Goal: Information Seeking & Learning: Learn about a topic

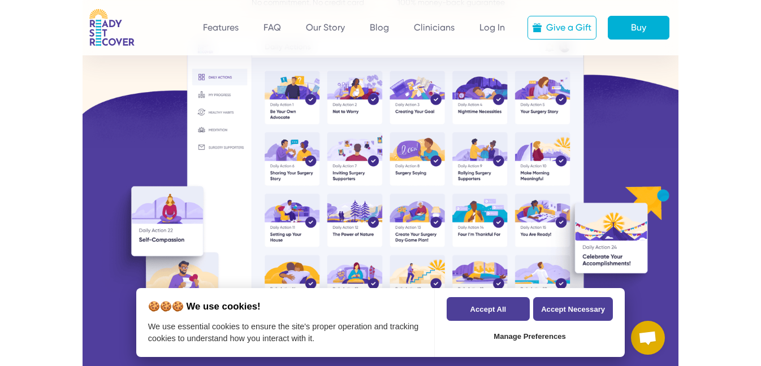
scroll to position [259, 0]
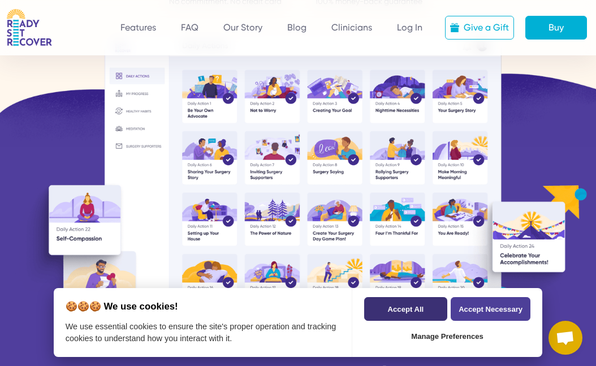
click at [402, 312] on button "Accept All" at bounding box center [405, 309] width 83 height 24
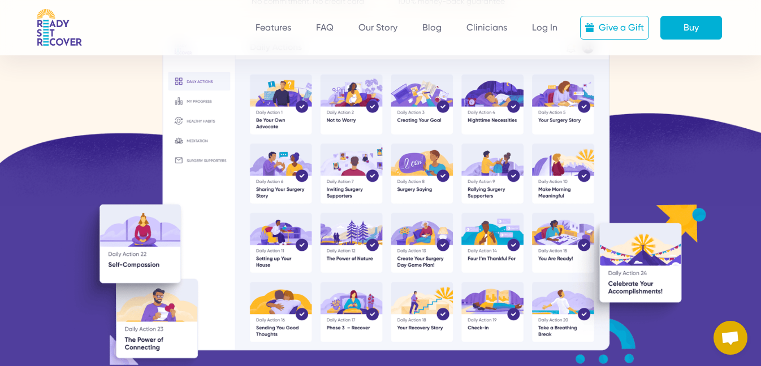
scroll to position [0, 0]
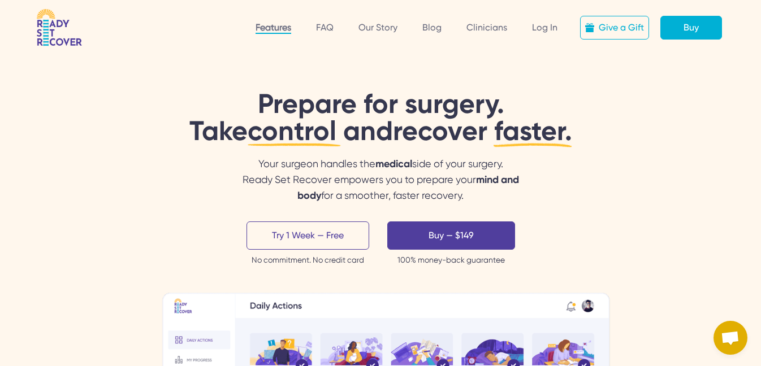
click at [273, 27] on link "Features" at bounding box center [274, 28] width 36 height 12
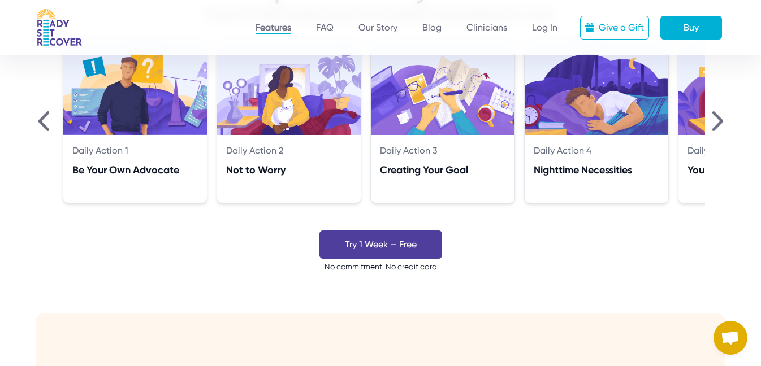
scroll to position [927, 0]
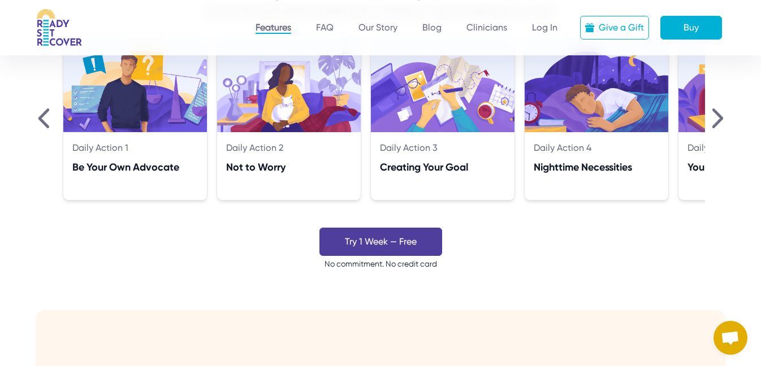
click at [719, 116] on img at bounding box center [717, 119] width 11 height 20
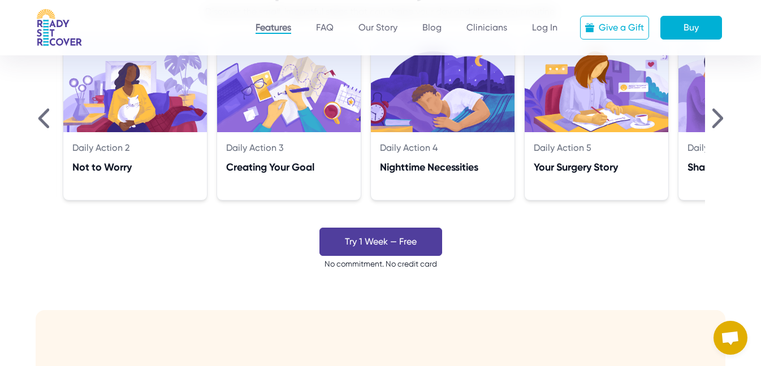
click at [719, 116] on img at bounding box center [717, 119] width 11 height 20
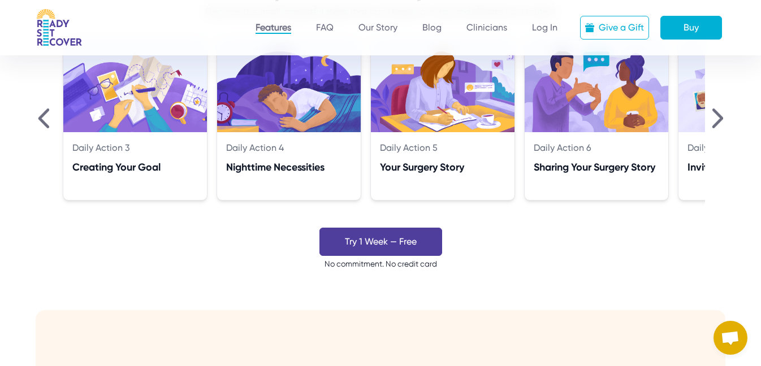
click at [719, 116] on img at bounding box center [717, 119] width 11 height 20
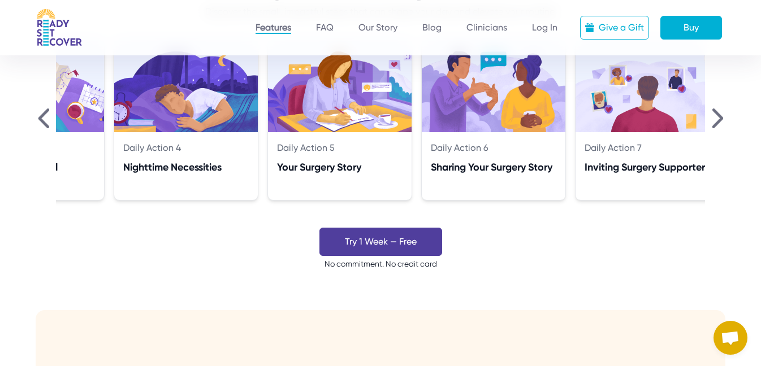
scroll to position [0, 461]
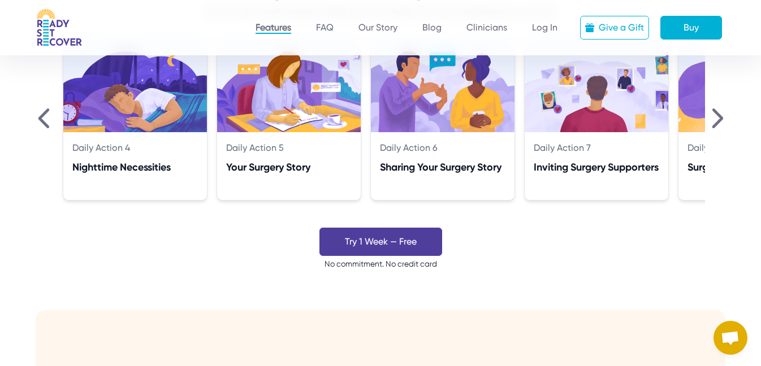
click at [719, 116] on img at bounding box center [717, 119] width 11 height 20
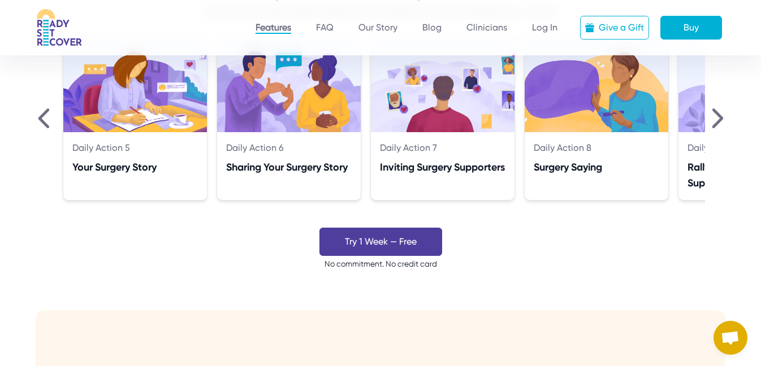
click at [719, 116] on img at bounding box center [717, 119] width 11 height 20
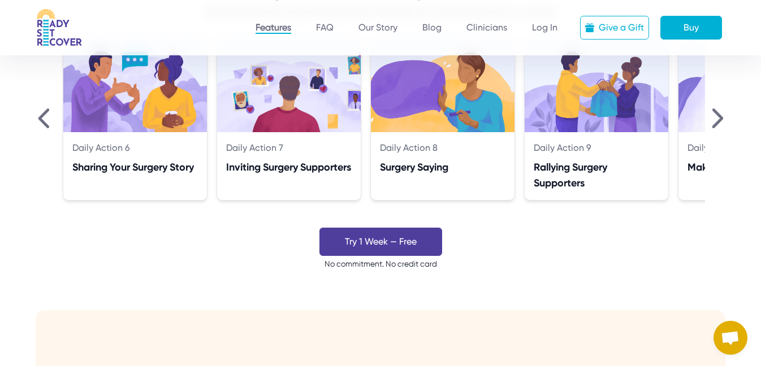
click at [719, 116] on img at bounding box center [717, 119] width 11 height 20
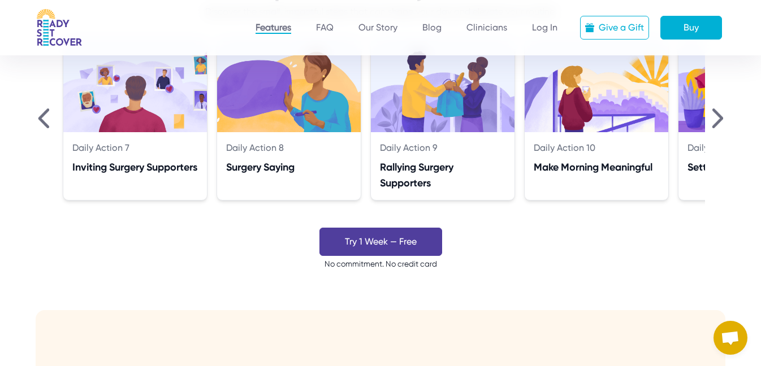
click at [719, 116] on img at bounding box center [717, 119] width 11 height 20
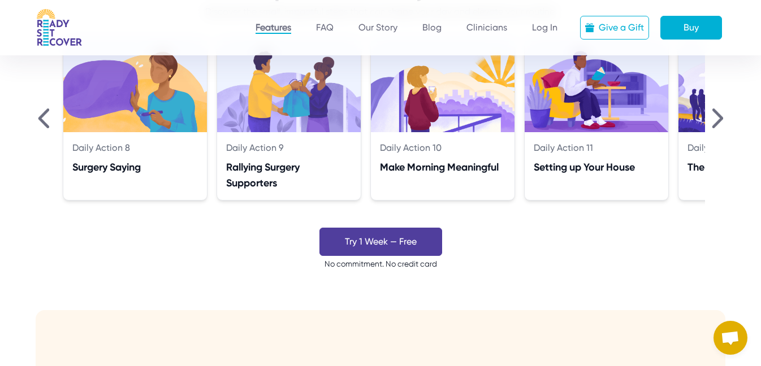
click at [719, 116] on img at bounding box center [717, 119] width 11 height 20
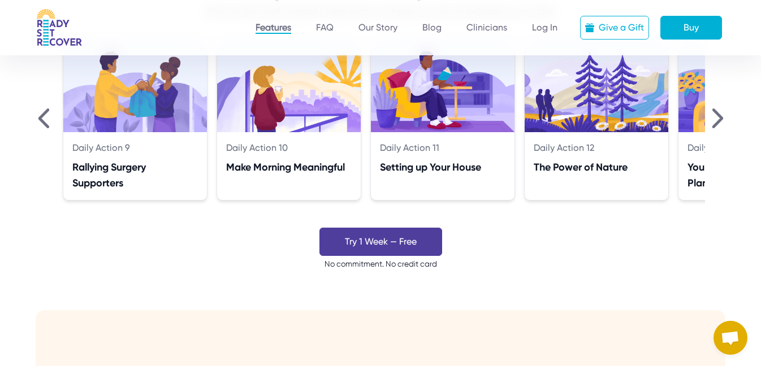
click at [719, 116] on img at bounding box center [717, 119] width 11 height 20
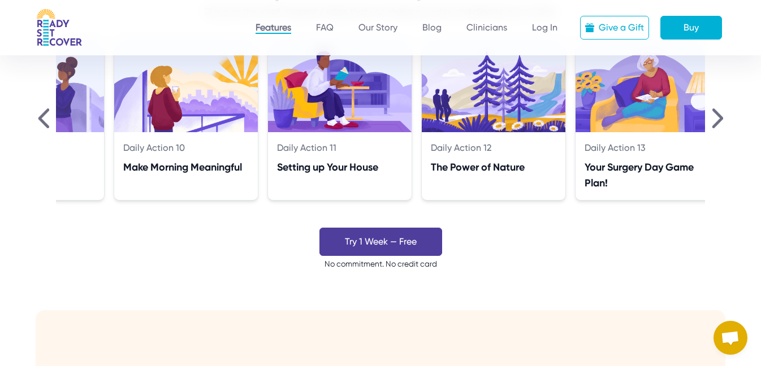
scroll to position [0, 1384]
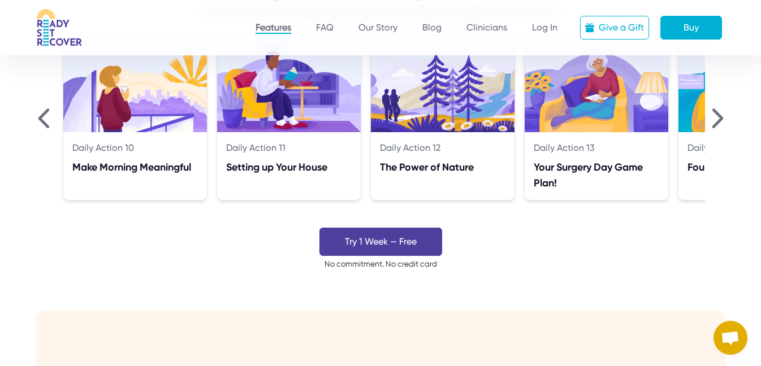
click at [719, 116] on img at bounding box center [717, 119] width 11 height 20
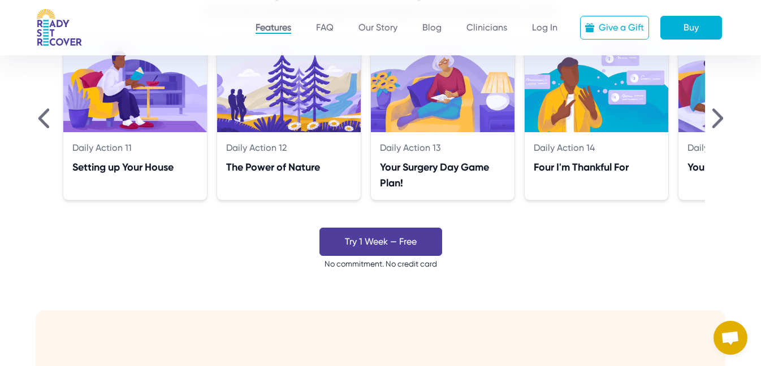
click at [719, 116] on img at bounding box center [717, 119] width 11 height 20
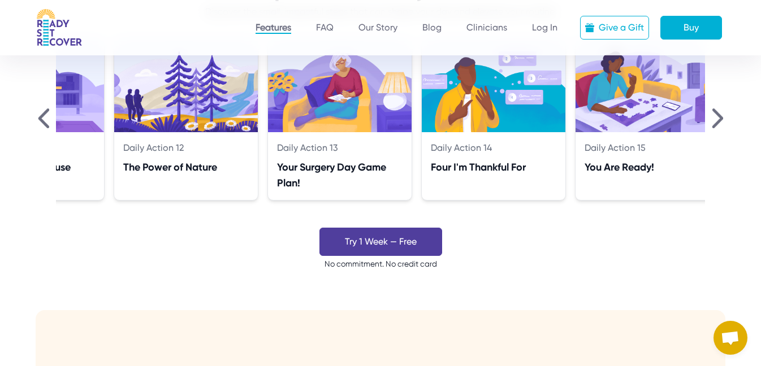
click at [719, 116] on img at bounding box center [717, 119] width 11 height 20
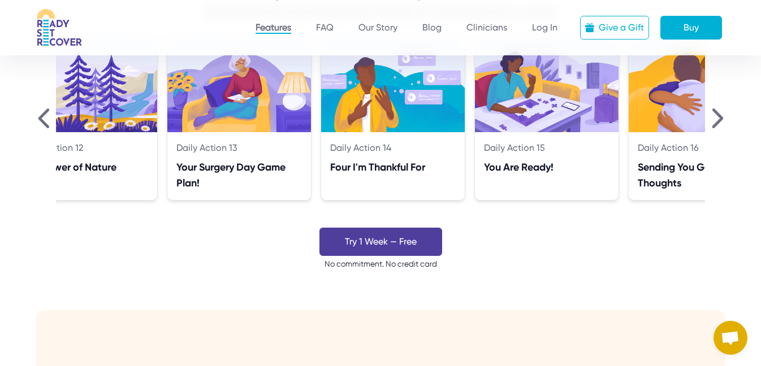
click at [719, 116] on img at bounding box center [717, 119] width 11 height 20
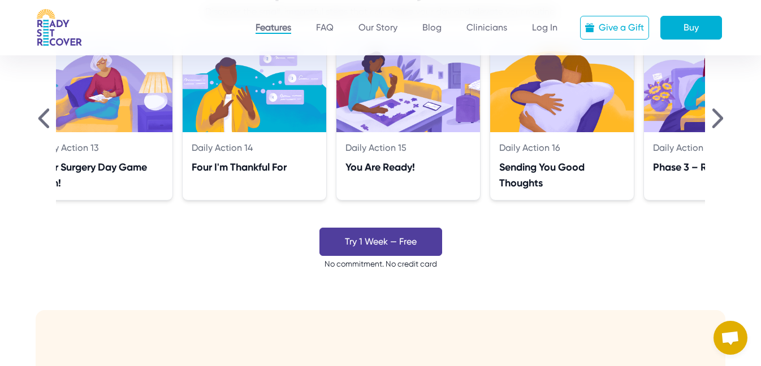
click at [719, 116] on img at bounding box center [717, 119] width 11 height 20
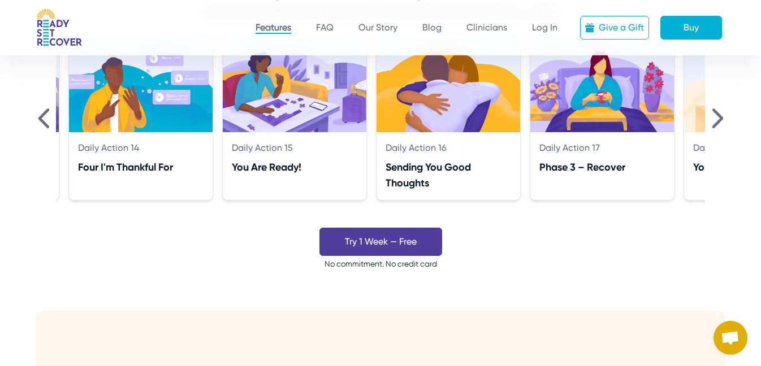
click at [719, 116] on img at bounding box center [717, 119] width 11 height 20
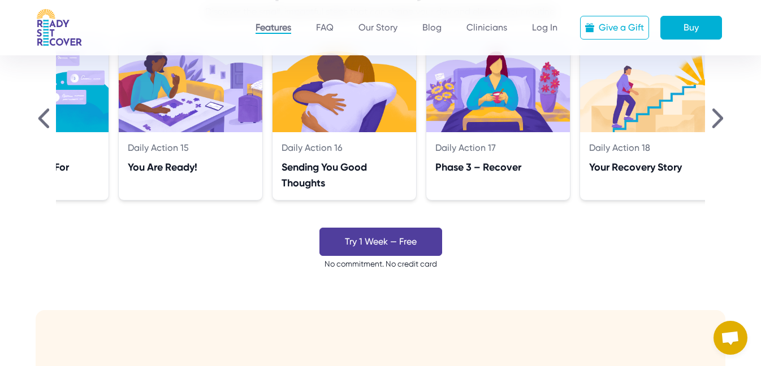
click at [719, 116] on img at bounding box center [717, 119] width 11 height 20
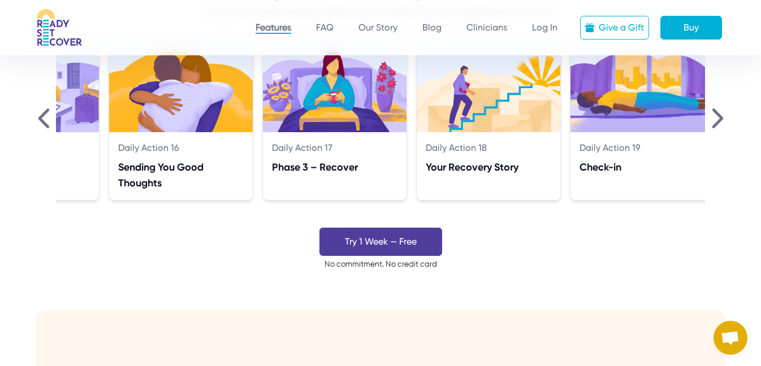
click at [719, 116] on img at bounding box center [717, 119] width 11 height 20
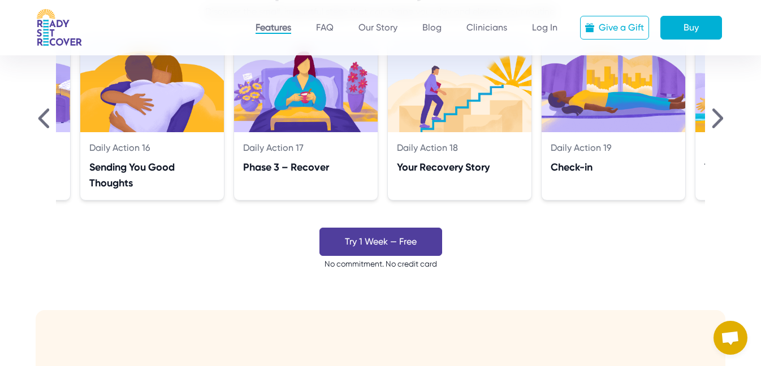
click at [719, 116] on img at bounding box center [717, 119] width 11 height 20
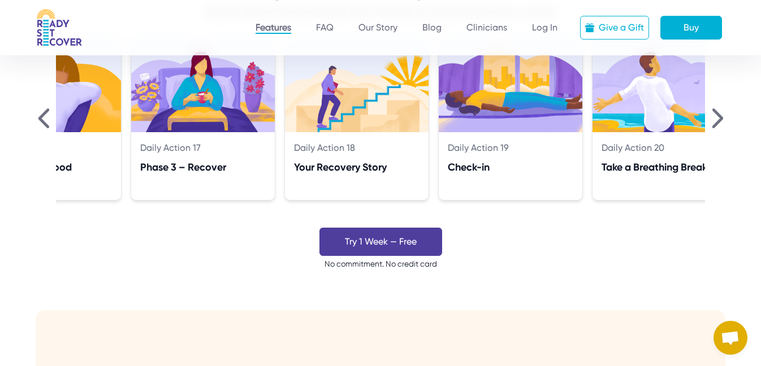
click at [719, 116] on img at bounding box center [717, 119] width 11 height 20
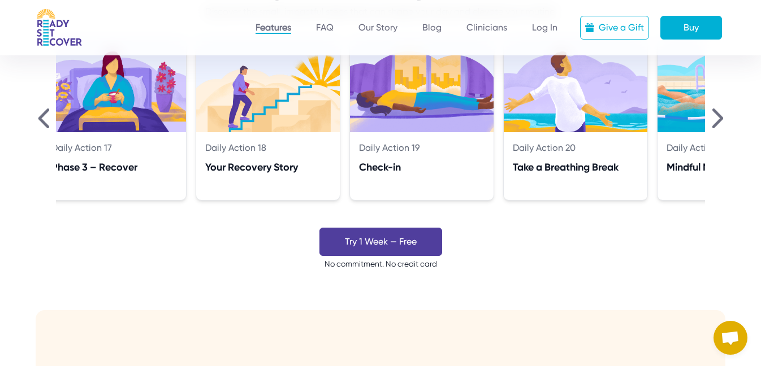
click at [719, 116] on img at bounding box center [717, 119] width 11 height 20
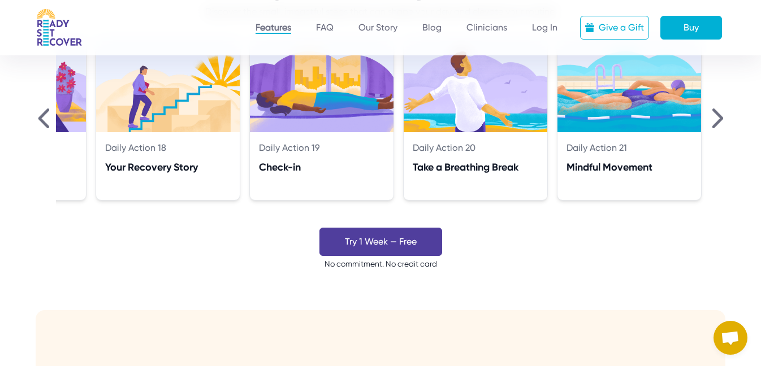
click at [719, 116] on img at bounding box center [717, 119] width 11 height 20
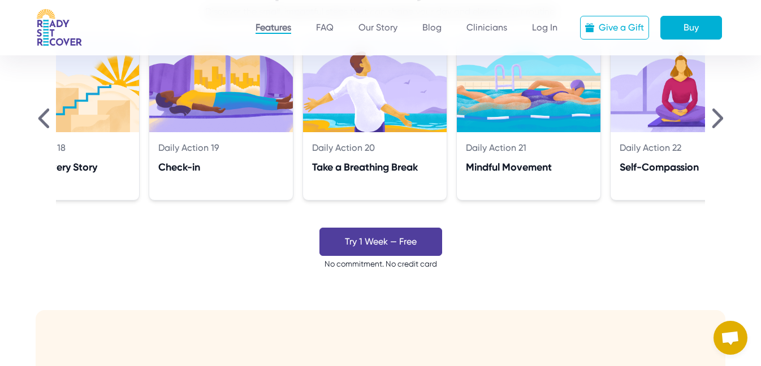
click at [719, 116] on img at bounding box center [717, 119] width 11 height 20
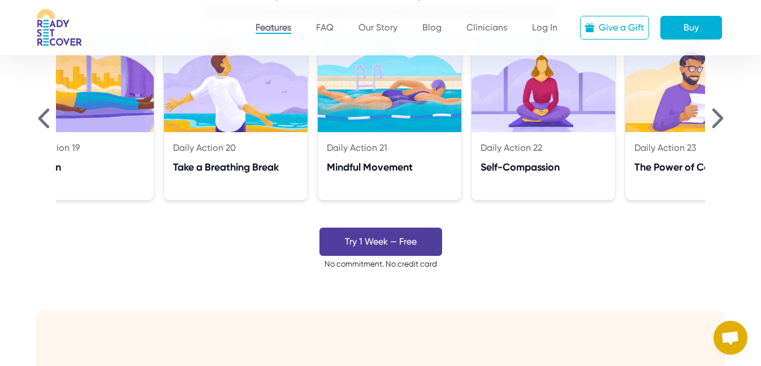
click at [719, 116] on img at bounding box center [717, 119] width 11 height 20
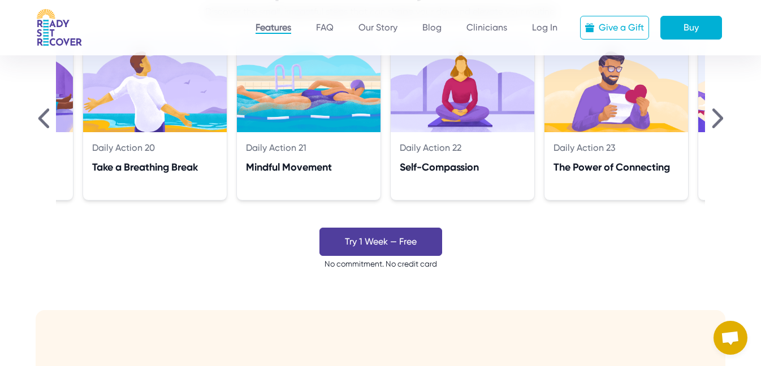
click at [719, 116] on img at bounding box center [717, 119] width 11 height 20
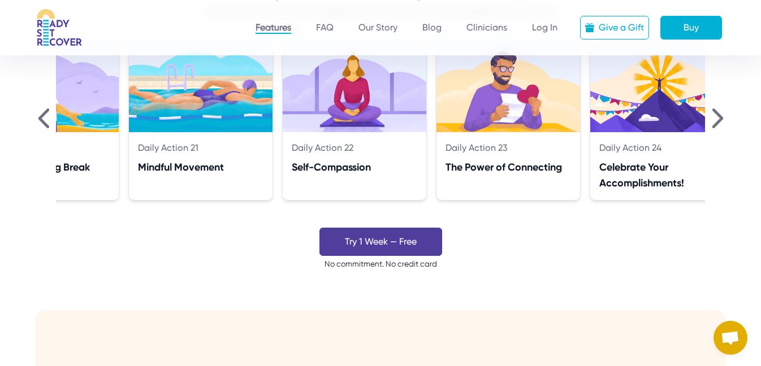
click at [719, 116] on img at bounding box center [717, 119] width 11 height 20
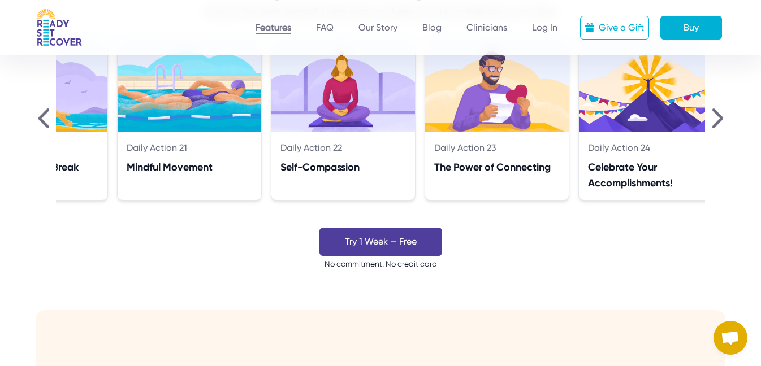
scroll to position [0, 3047]
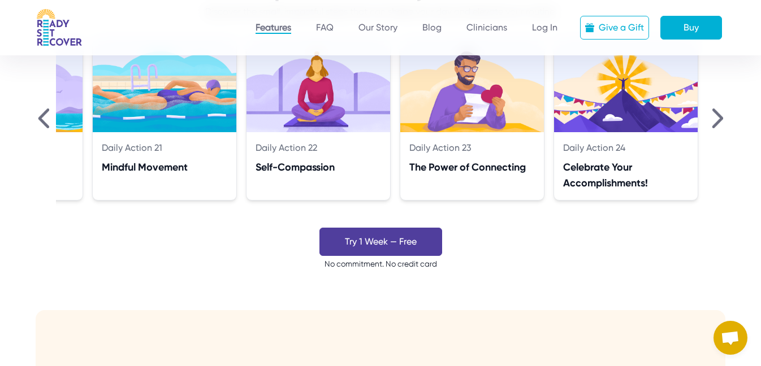
click at [719, 116] on img at bounding box center [717, 119] width 11 height 20
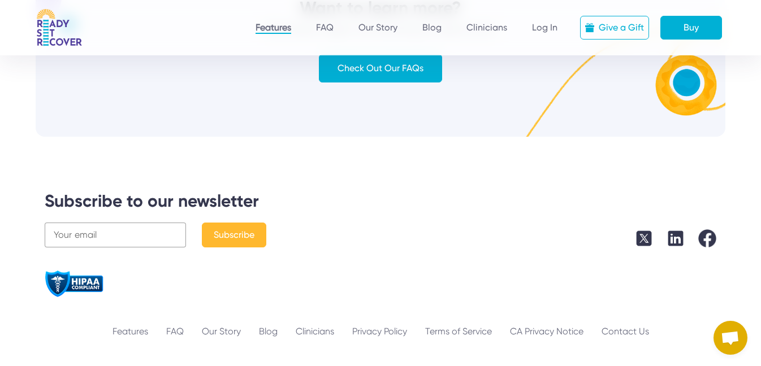
scroll to position [3432, 0]
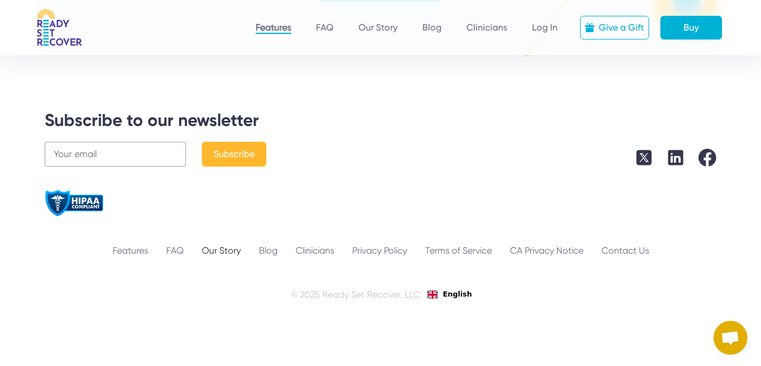
click at [231, 251] on link "Our Story" at bounding box center [221, 251] width 57 height 14
